Goal: Task Accomplishment & Management: Manage account settings

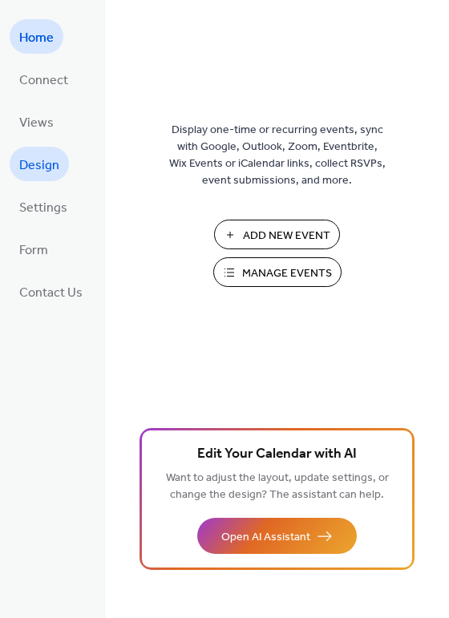
click at [48, 168] on span "Design" at bounding box center [39, 165] width 40 height 25
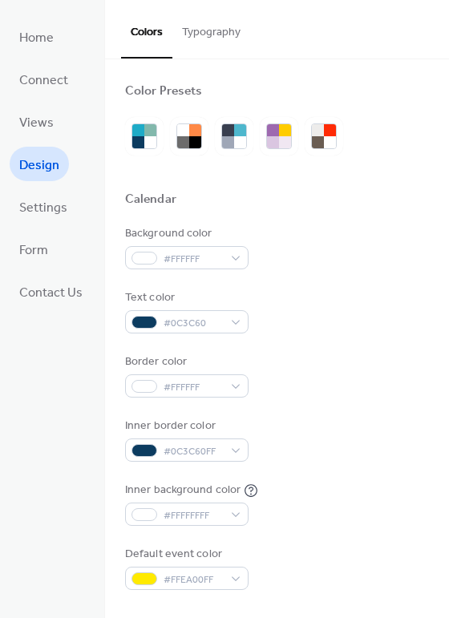
click at [53, 140] on ul "Home Connect Views Design Settings Form Contact Us" at bounding box center [51, 163] width 83 height 289
click at [43, 117] on span "Views" at bounding box center [36, 123] width 34 height 25
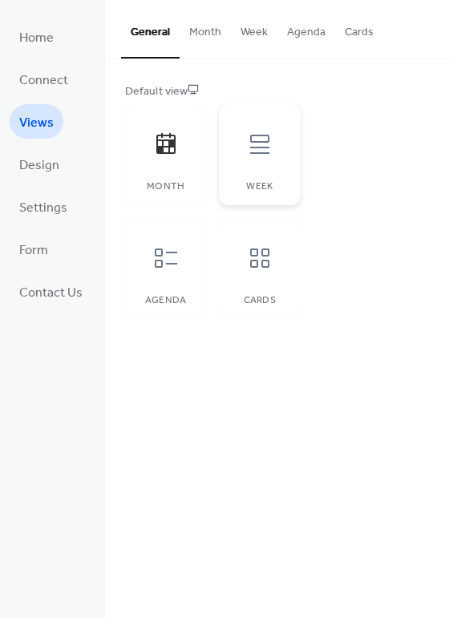
click at [259, 125] on div at bounding box center [260, 144] width 48 height 48
click at [211, 26] on button "Month" at bounding box center [205, 28] width 51 height 57
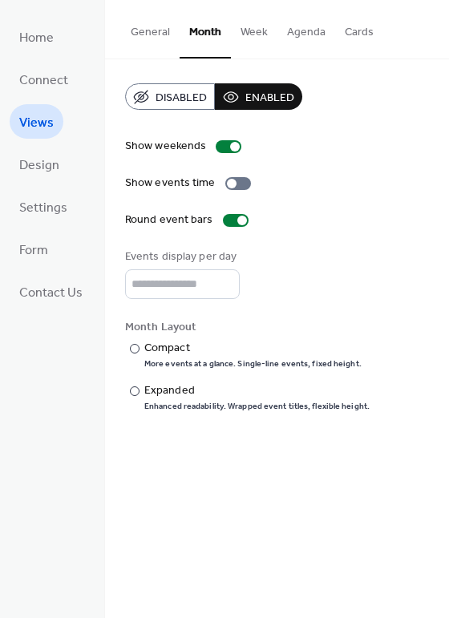
click at [145, 42] on button "General" at bounding box center [150, 28] width 59 height 57
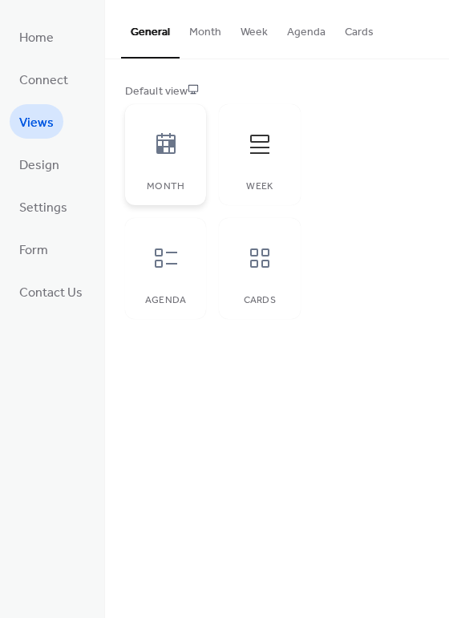
click at [167, 143] on icon at bounding box center [166, 144] width 26 height 26
click at [206, 31] on button "Month" at bounding box center [205, 28] width 51 height 57
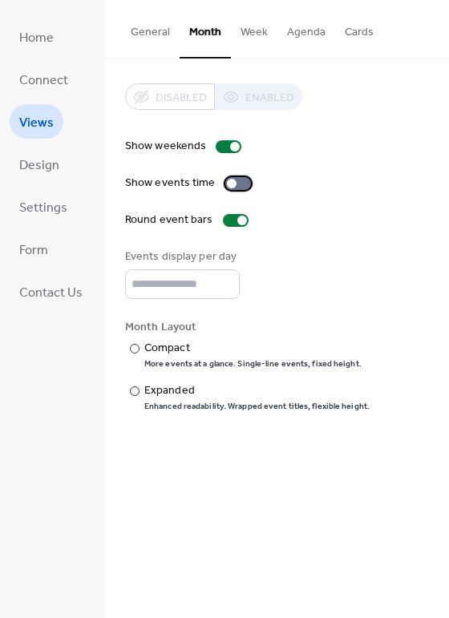
click at [238, 186] on div at bounding box center [238, 183] width 26 height 13
click at [171, 369] on div "More events at a glance. Single-line events, fixed height." at bounding box center [252, 363] width 217 height 11
click at [168, 392] on div "Expanded" at bounding box center [255, 390] width 222 height 17
click at [55, 196] on span "Settings" at bounding box center [43, 208] width 48 height 25
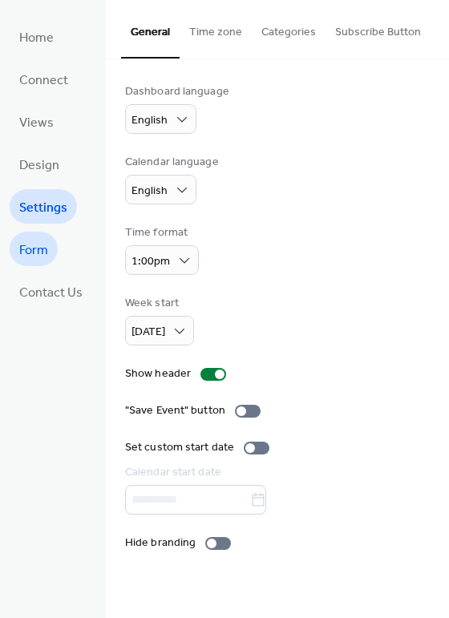
click at [42, 245] on span "Form" at bounding box center [33, 250] width 29 height 25
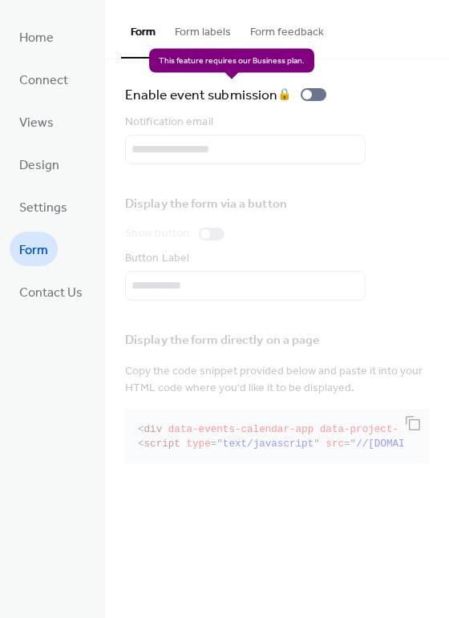
click at [318, 93] on div "Enable event submission 🔒" at bounding box center [229, 94] width 208 height 22
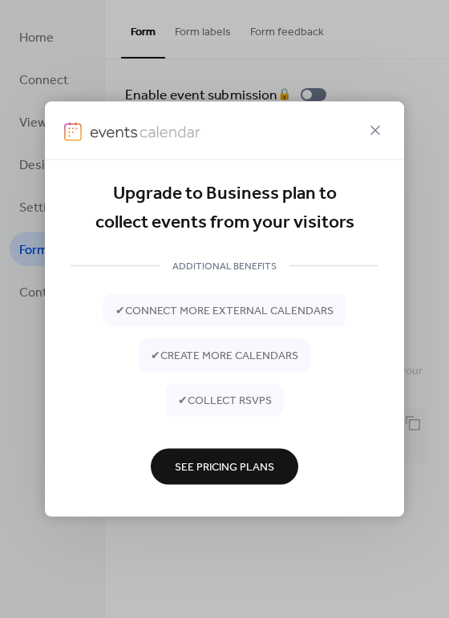
click at [264, 464] on span "See Pricing Plans" at bounding box center [224, 467] width 99 height 17
